Goal: Task Accomplishment & Management: Manage account settings

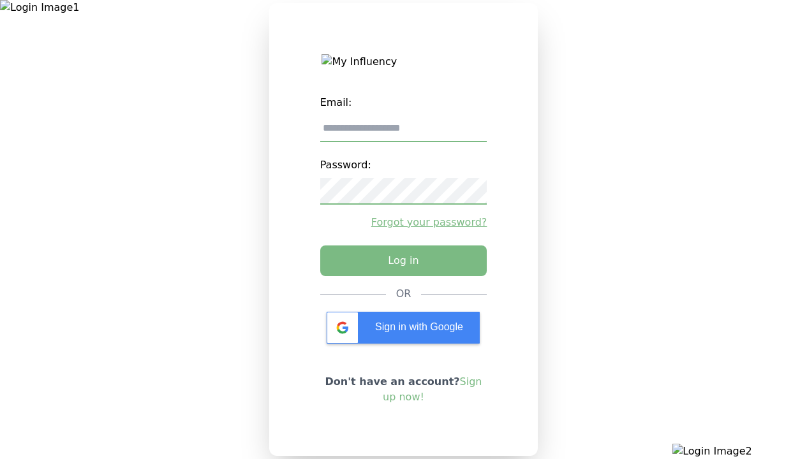
click at [403, 133] on input "email" at bounding box center [403, 128] width 167 height 27
type input "**********"
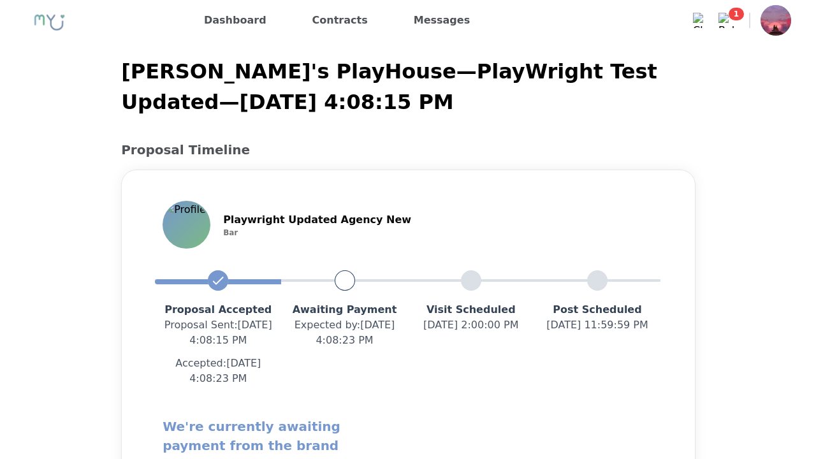
scroll to position [1155, 0]
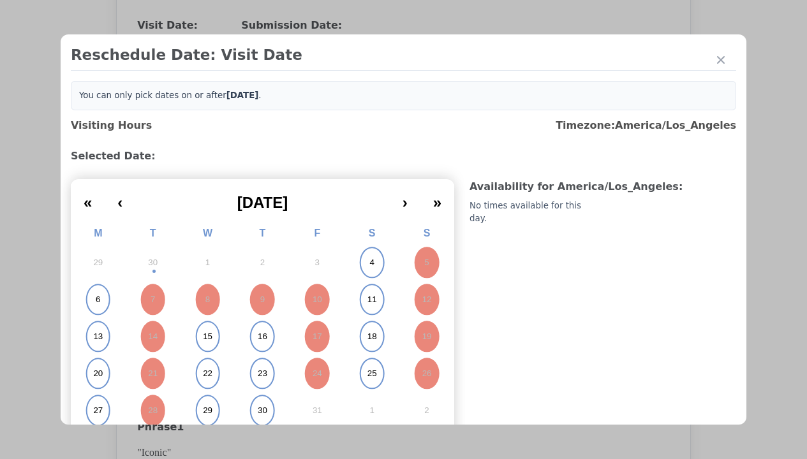
click at [98, 300] on abbr "6" at bounding box center [98, 299] width 4 height 11
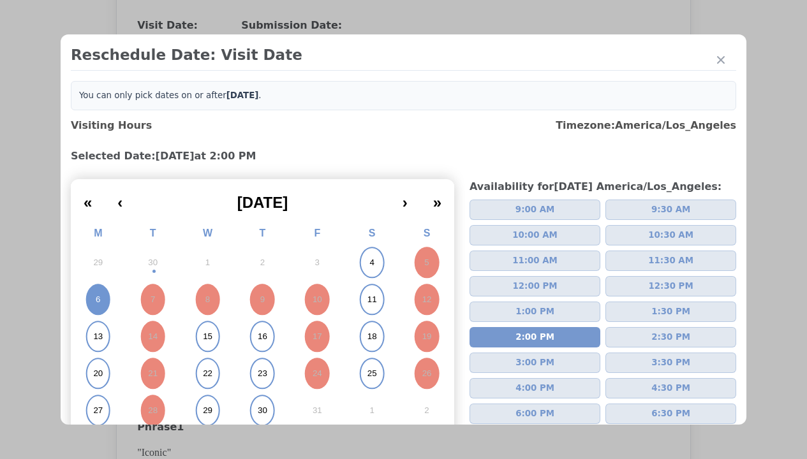
click at [202, 288] on div "Update Submission Date" at bounding box center [202, 287] width 105 height 13
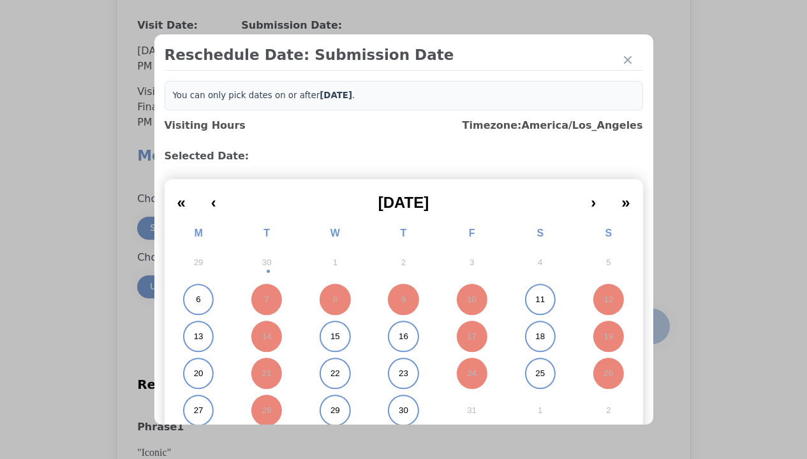
click at [196, 300] on abbr "6" at bounding box center [198, 299] width 4 height 11
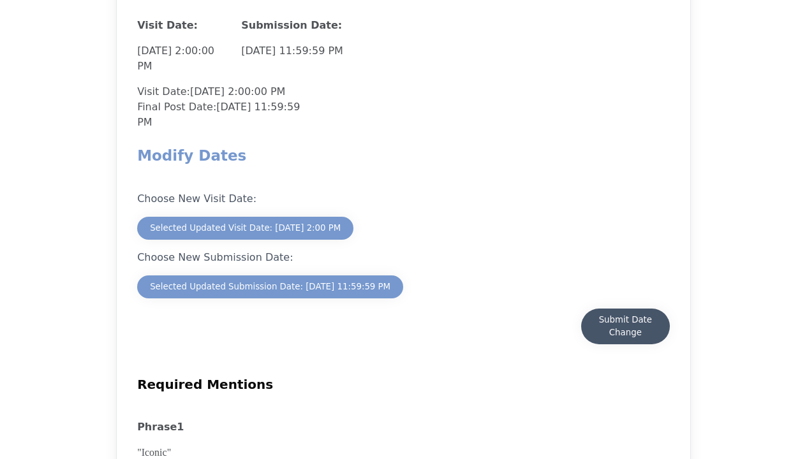
click at [625, 328] on div "Submit Date Change" at bounding box center [625, 327] width 63 height 26
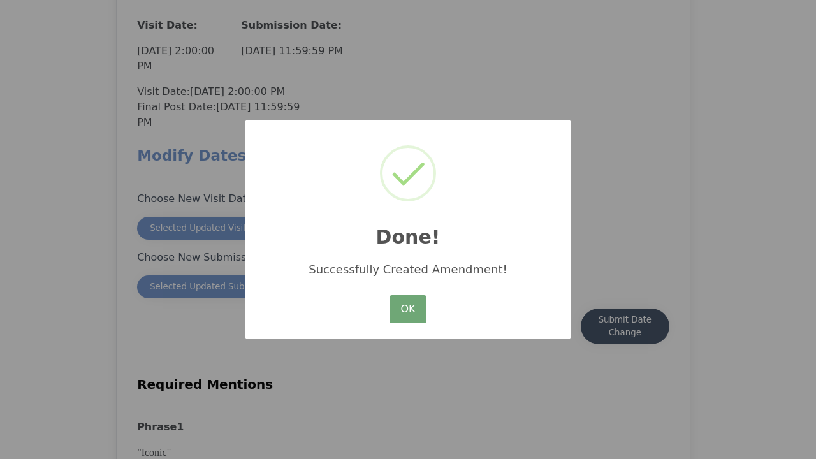
click at [408, 310] on button "OK" at bounding box center [408, 309] width 37 height 28
